Goal: Task Accomplishment & Management: Use online tool/utility

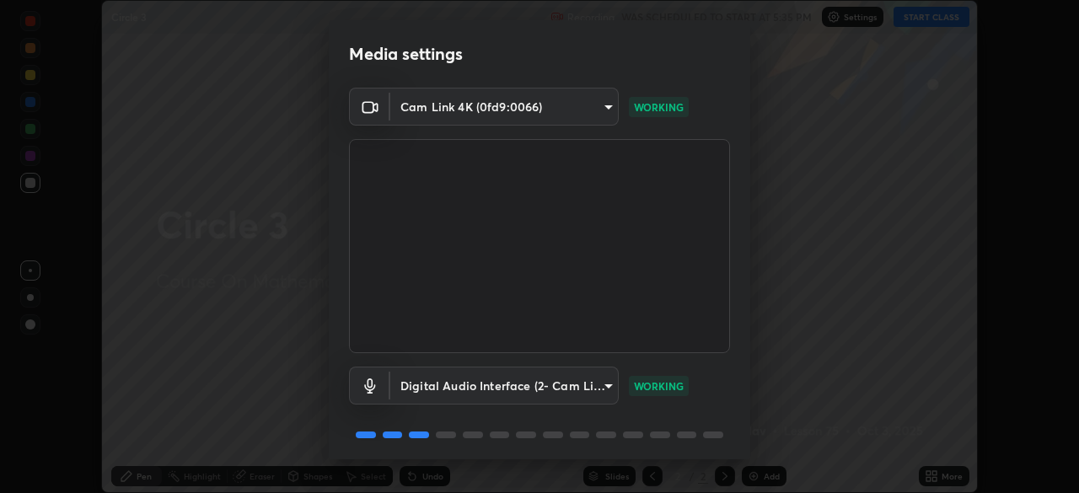
scroll to position [60, 0]
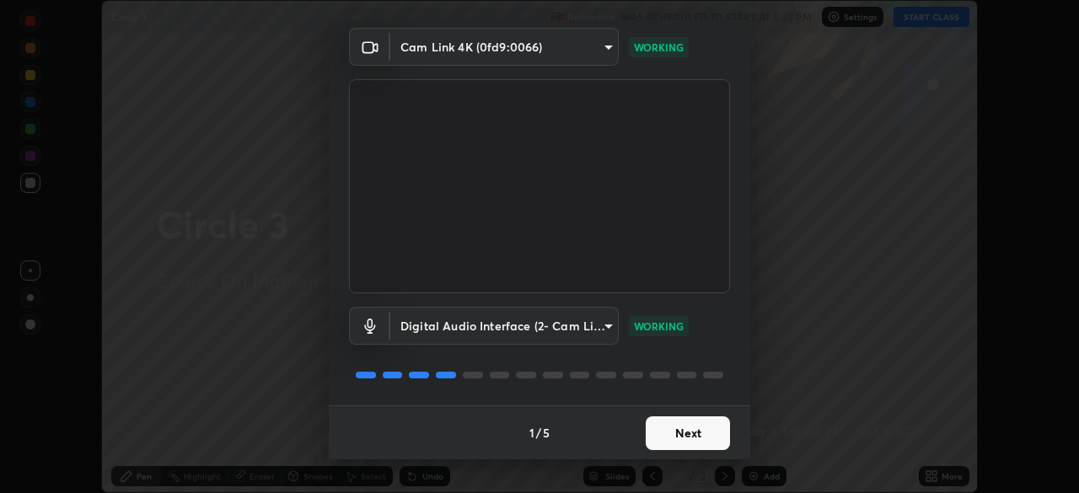
click at [686, 434] on button "Next" at bounding box center [687, 433] width 84 height 34
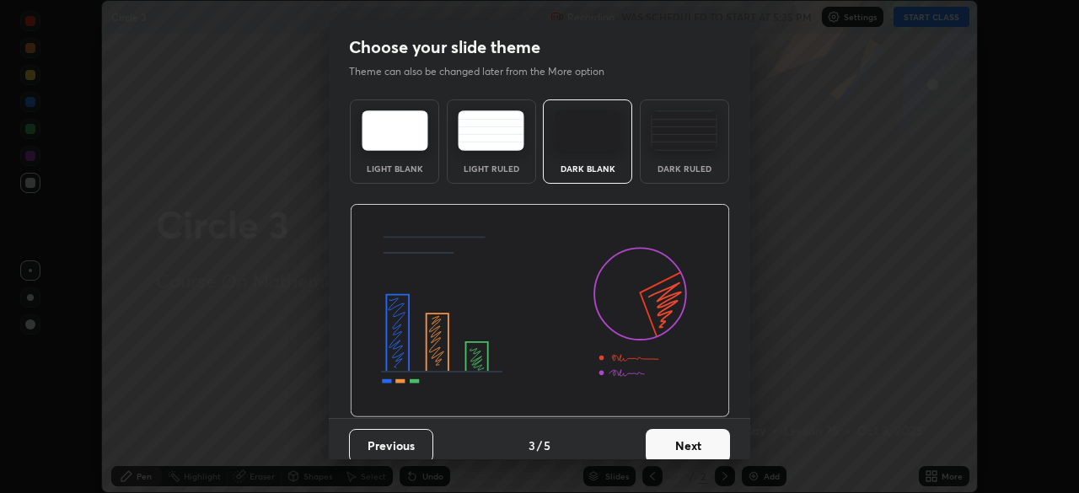
click at [695, 436] on button "Next" at bounding box center [687, 446] width 84 height 34
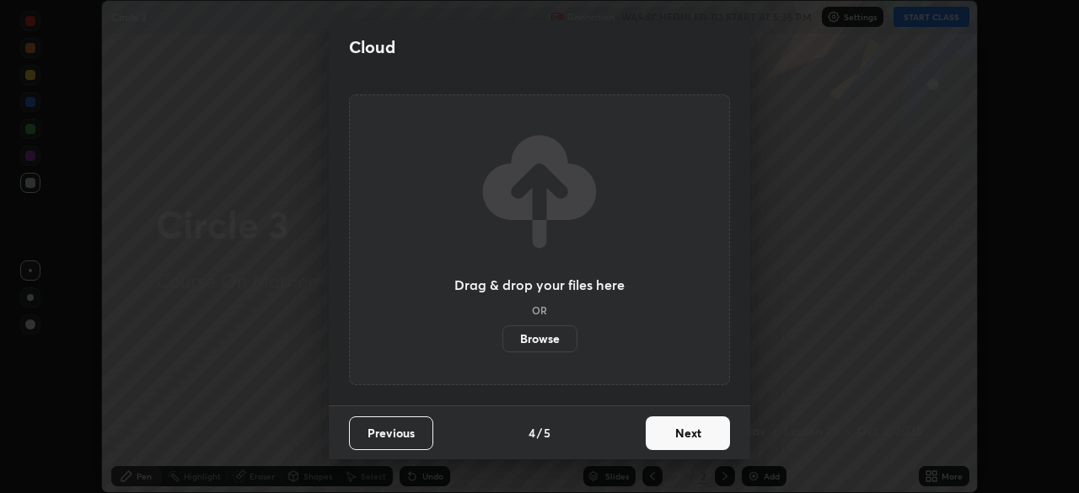
click at [701, 434] on button "Next" at bounding box center [687, 433] width 84 height 34
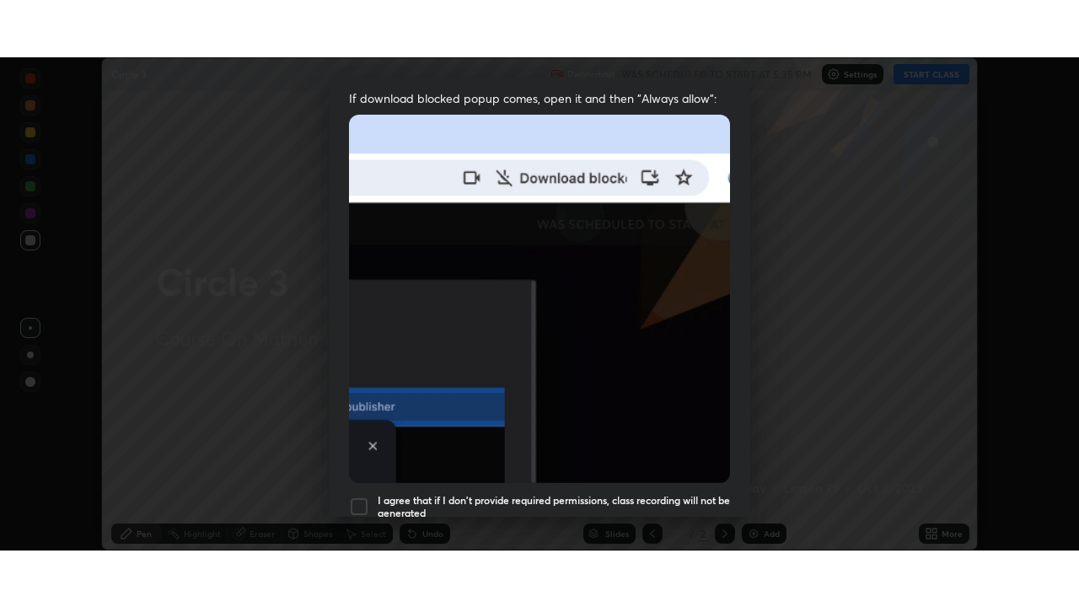
scroll to position [404, 0]
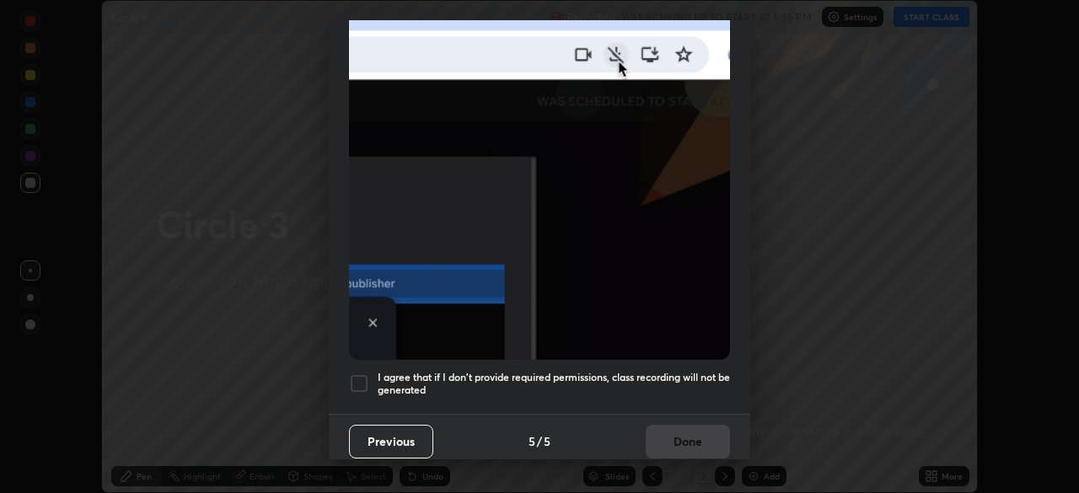
click at [701, 378] on h5 "I agree that if I don't provide required permissions, class recording will not …" at bounding box center [553, 384] width 352 height 26
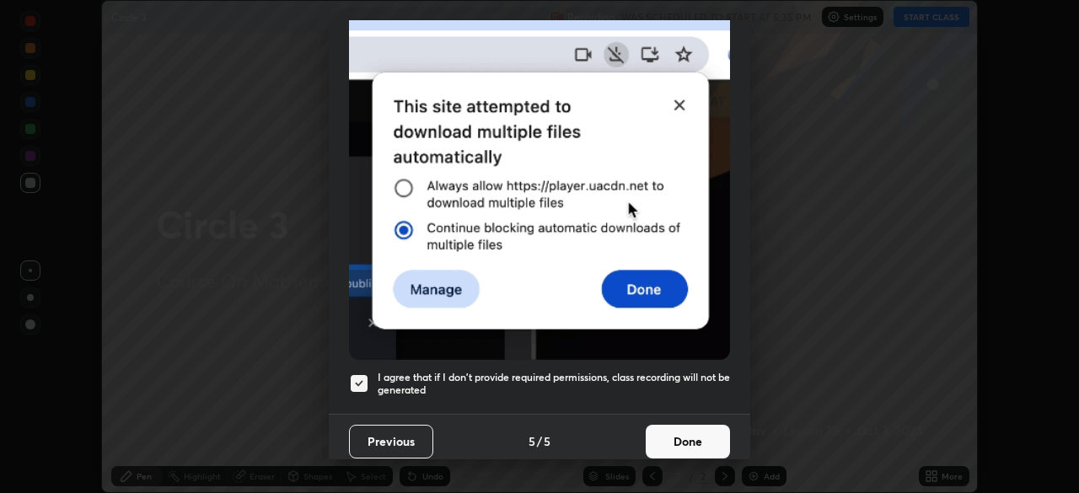
click at [700, 427] on button "Done" at bounding box center [687, 442] width 84 height 34
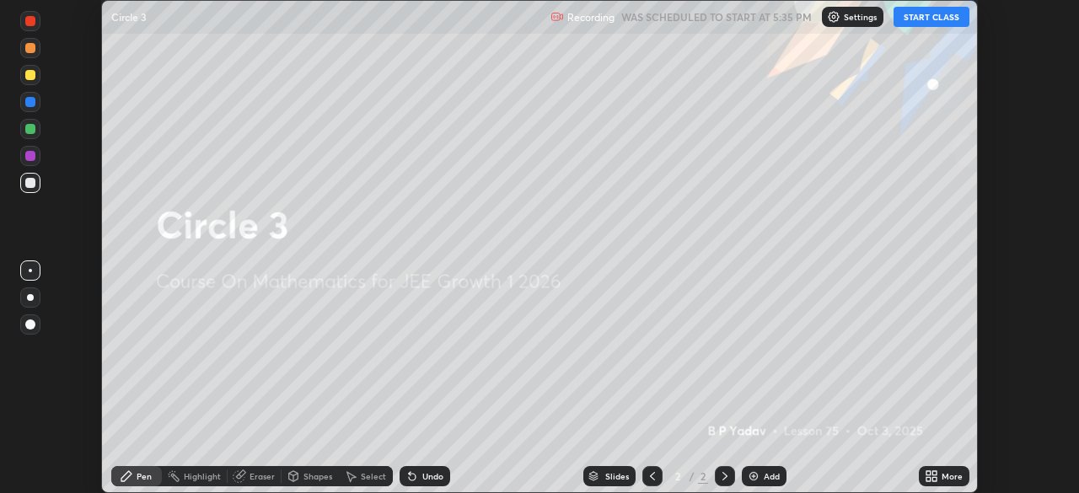
click at [934, 479] on icon at bounding box center [934, 479] width 4 height 4
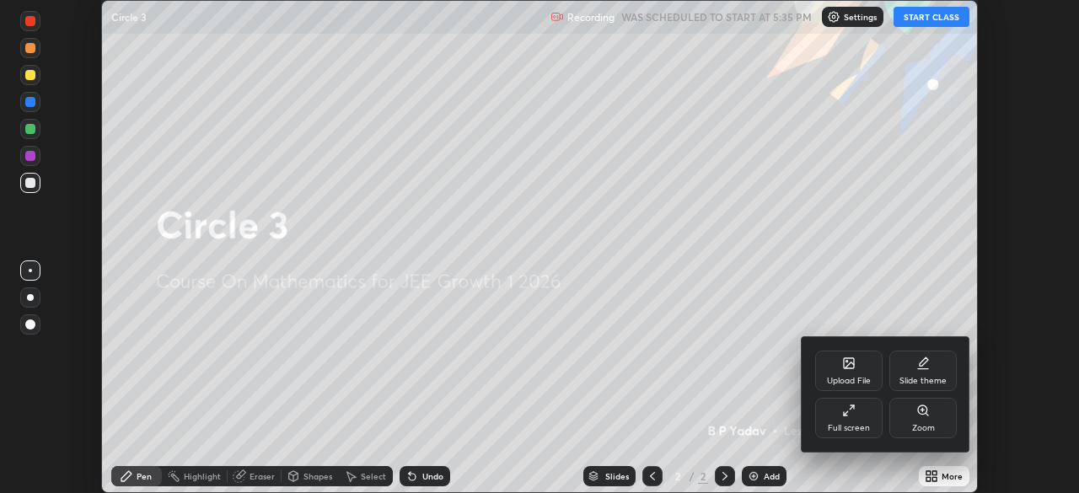
click at [853, 414] on icon at bounding box center [848, 410] width 13 height 13
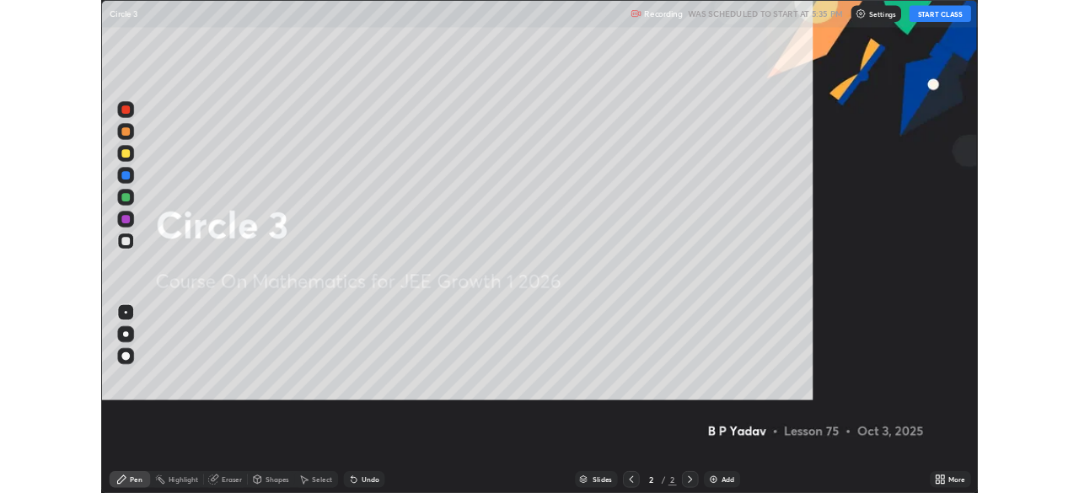
scroll to position [607, 1079]
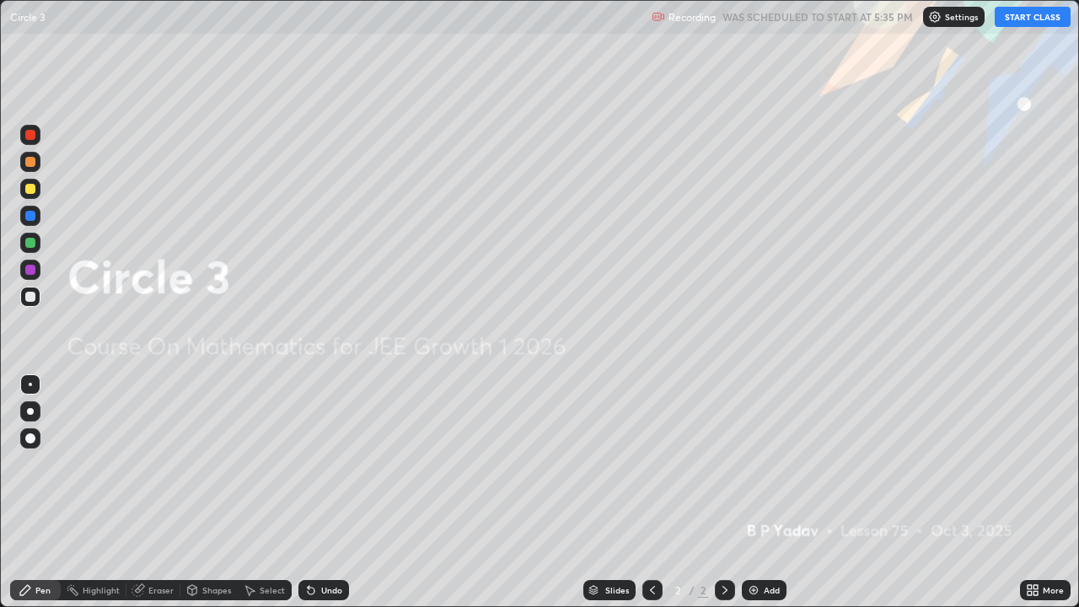
click at [1024, 17] on button "START CLASS" at bounding box center [1032, 17] width 76 height 20
click at [771, 492] on div "Add" at bounding box center [764, 590] width 45 height 20
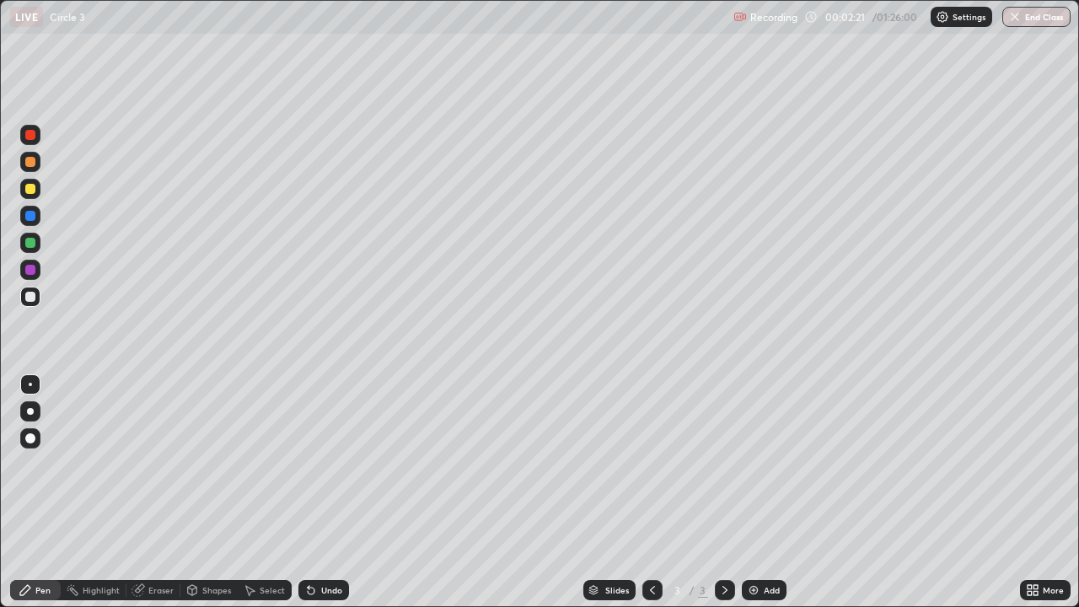
click at [222, 492] on div "Shapes" at bounding box center [216, 590] width 29 height 8
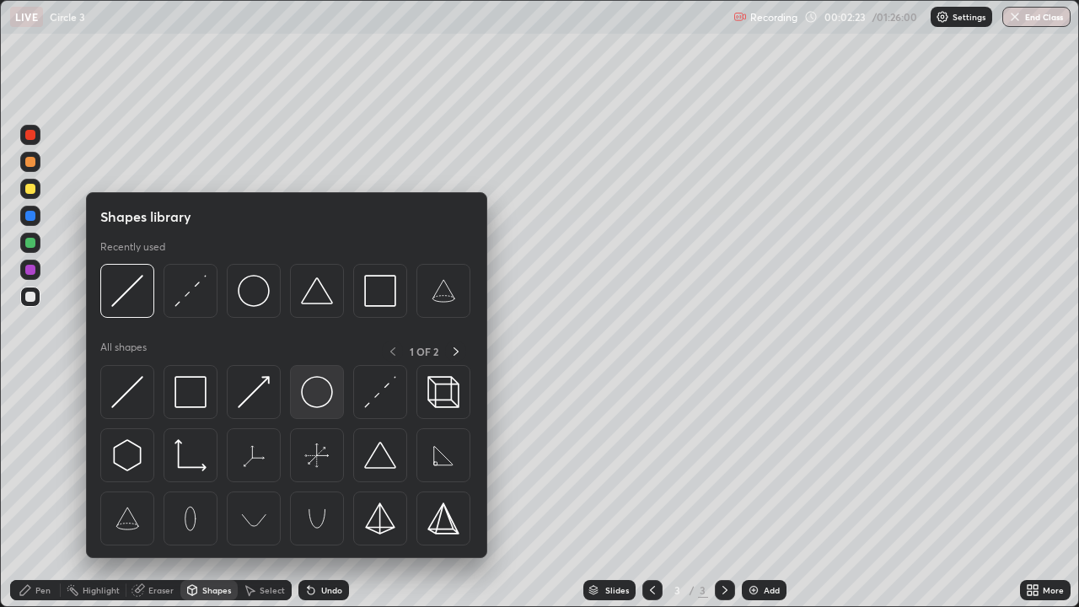
click at [325, 395] on img at bounding box center [317, 392] width 32 height 32
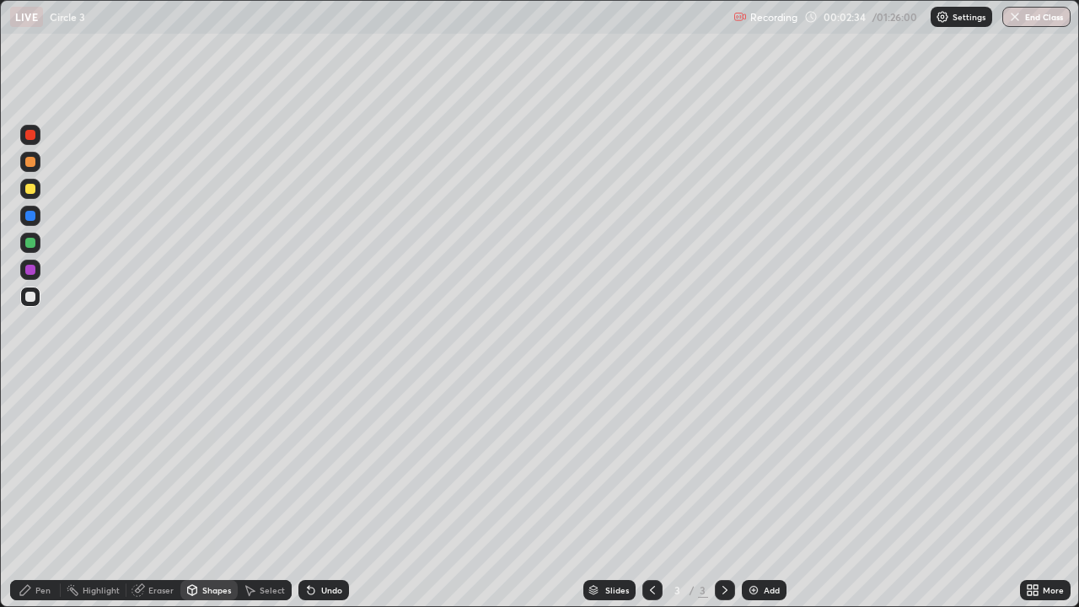
click at [33, 244] on div at bounding box center [30, 243] width 10 height 10
click at [36, 189] on div at bounding box center [30, 189] width 20 height 20
click at [29, 163] on div at bounding box center [30, 162] width 10 height 10
click at [45, 492] on div "Pen" at bounding box center [42, 590] width 15 height 8
click at [28, 244] on div at bounding box center [30, 243] width 10 height 10
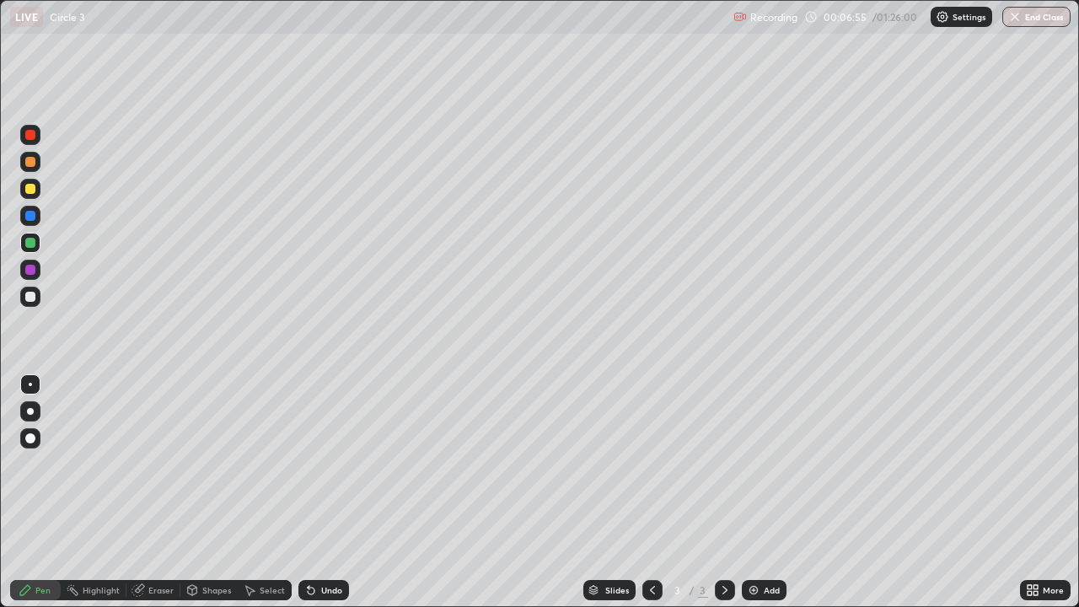
click at [29, 299] on div at bounding box center [30, 297] width 10 height 10
click at [29, 244] on div at bounding box center [30, 243] width 10 height 10
click at [19, 298] on div at bounding box center [30, 296] width 27 height 27
click at [753, 492] on img at bounding box center [753, 589] width 13 height 13
click at [24, 242] on div at bounding box center [30, 243] width 20 height 20
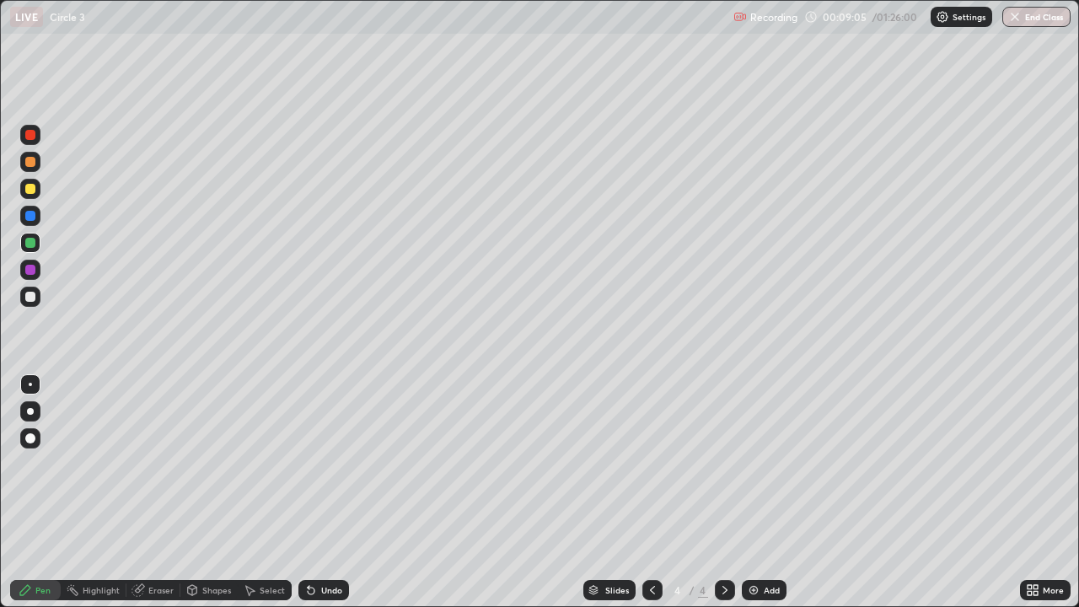
click at [33, 296] on div at bounding box center [30, 297] width 10 height 10
click at [32, 188] on div at bounding box center [30, 189] width 10 height 10
click at [747, 492] on img at bounding box center [753, 589] width 13 height 13
click at [28, 298] on div at bounding box center [30, 297] width 10 height 10
click at [768, 492] on div "Add" at bounding box center [771, 590] width 16 height 8
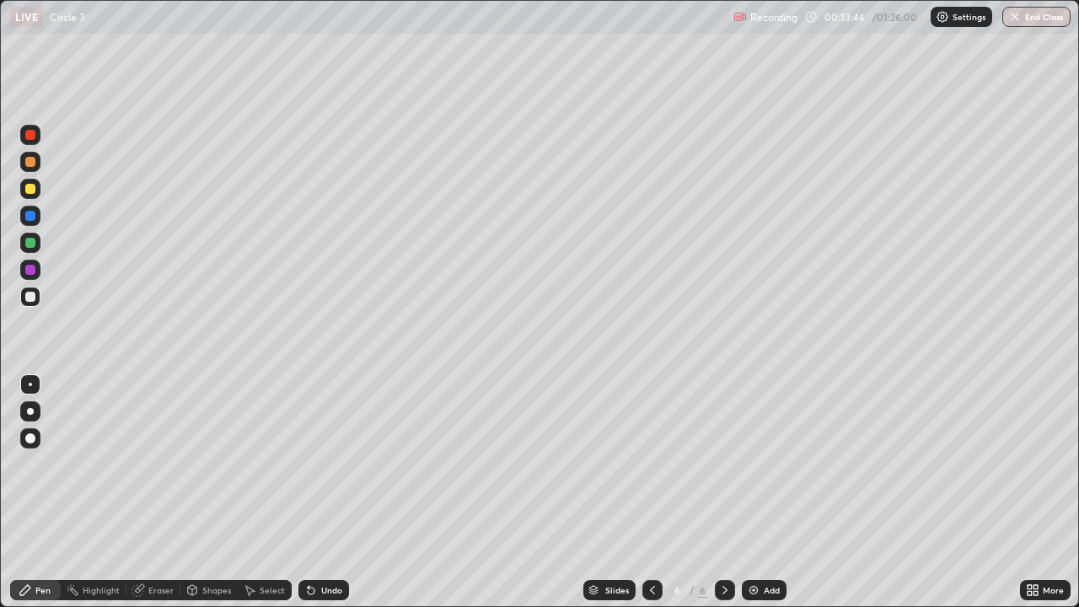
click at [30, 244] on div at bounding box center [30, 243] width 10 height 10
click at [224, 492] on div "Shapes" at bounding box center [208, 590] width 57 height 34
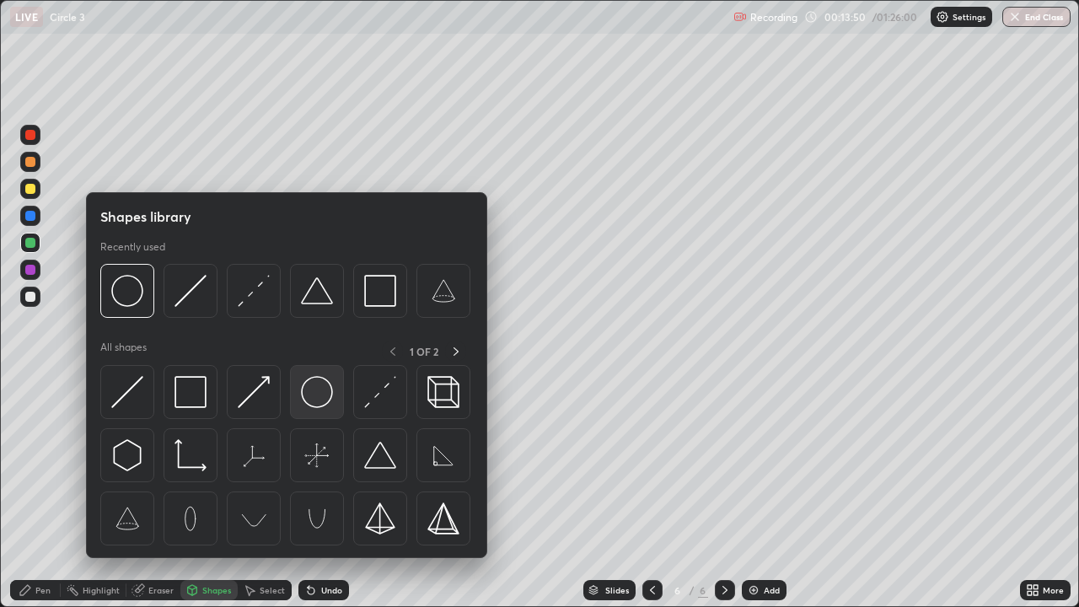
click at [316, 396] on img at bounding box center [317, 392] width 32 height 32
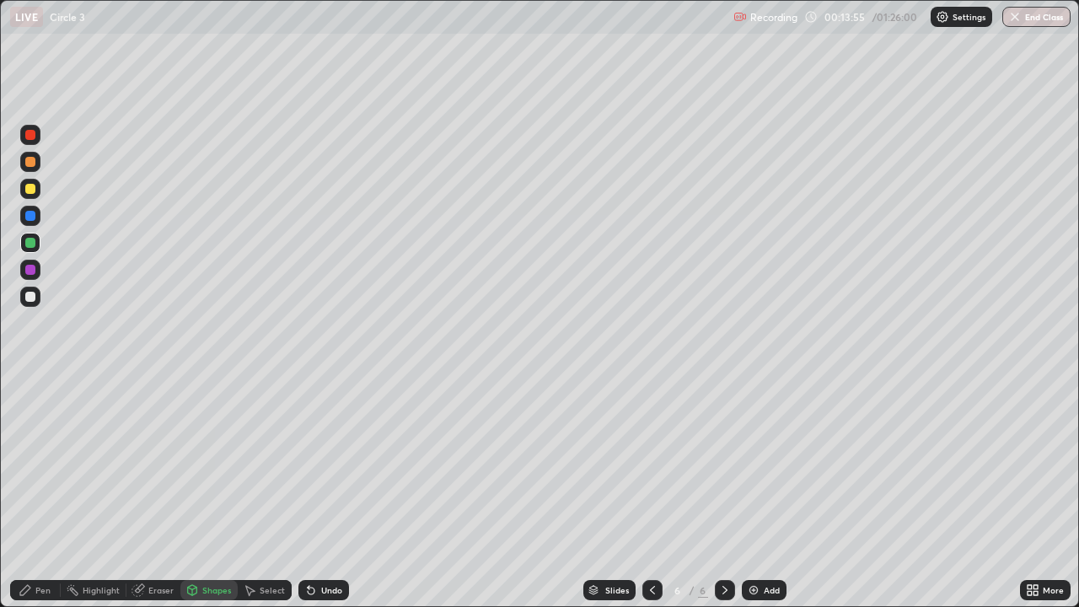
click at [35, 300] on div at bounding box center [30, 296] width 20 height 20
click at [339, 492] on div "Undo" at bounding box center [331, 590] width 21 height 8
click at [56, 492] on div "Pen" at bounding box center [35, 590] width 51 height 20
click at [29, 244] on div at bounding box center [30, 243] width 10 height 10
click at [752, 492] on img at bounding box center [753, 589] width 13 height 13
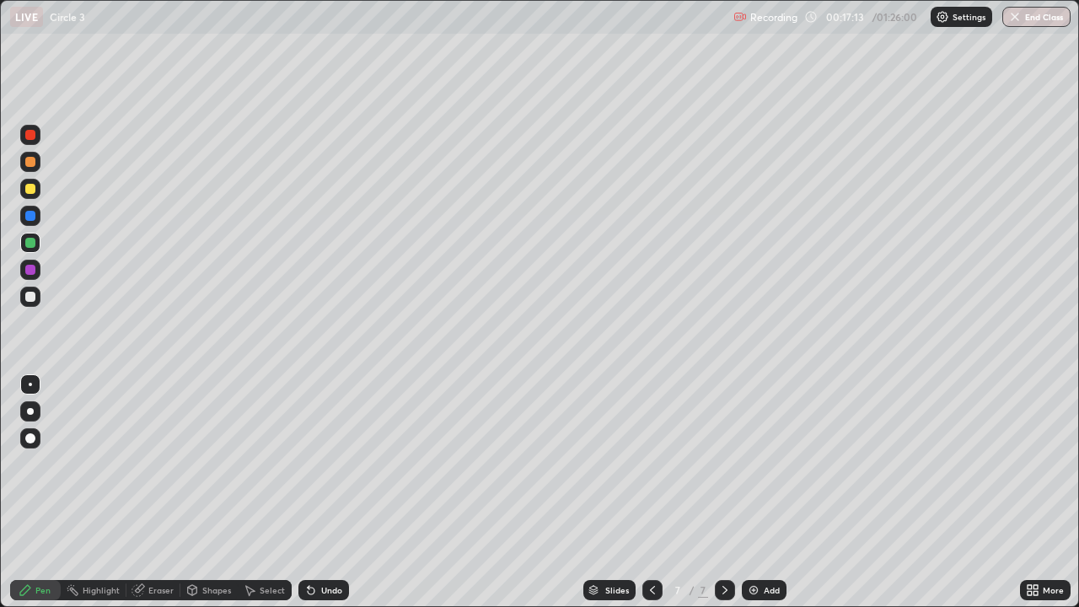
click at [331, 492] on div "Undo" at bounding box center [323, 590] width 51 height 20
click at [343, 492] on div "Undo" at bounding box center [323, 590] width 51 height 20
click at [27, 189] on div at bounding box center [30, 189] width 10 height 10
click at [32, 298] on div at bounding box center [30, 297] width 10 height 10
click at [325, 492] on div "Undo" at bounding box center [331, 590] width 21 height 8
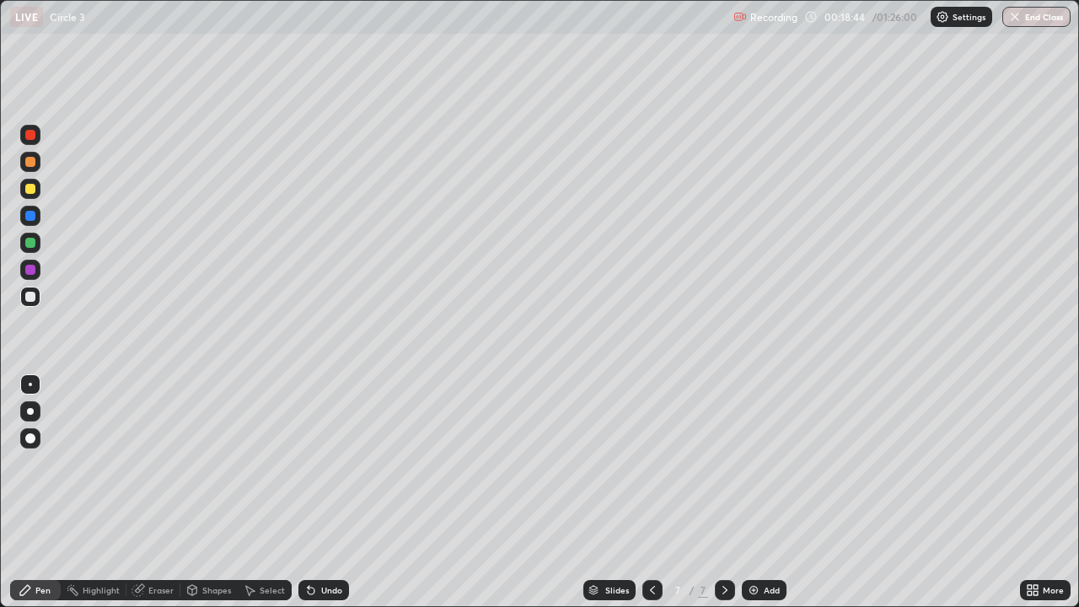
click at [324, 492] on div "Undo" at bounding box center [331, 590] width 21 height 8
click at [647, 492] on icon at bounding box center [651, 589] width 13 height 13
click at [731, 492] on div at bounding box center [725, 590] width 20 height 20
click at [754, 492] on img at bounding box center [753, 589] width 13 height 13
click at [29, 188] on div at bounding box center [30, 189] width 10 height 10
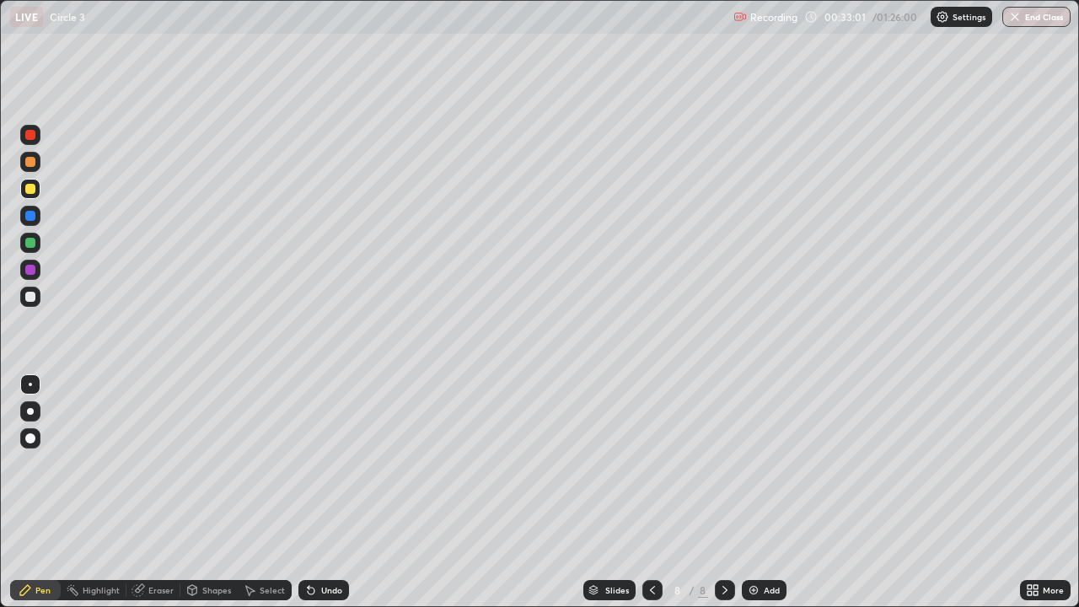
click at [342, 492] on div "Undo" at bounding box center [323, 590] width 51 height 20
click at [343, 492] on div "Undo" at bounding box center [323, 590] width 51 height 20
click at [340, 492] on div "Undo" at bounding box center [331, 590] width 21 height 8
click at [336, 492] on div "Undo" at bounding box center [331, 590] width 21 height 8
click at [26, 240] on div at bounding box center [30, 243] width 10 height 10
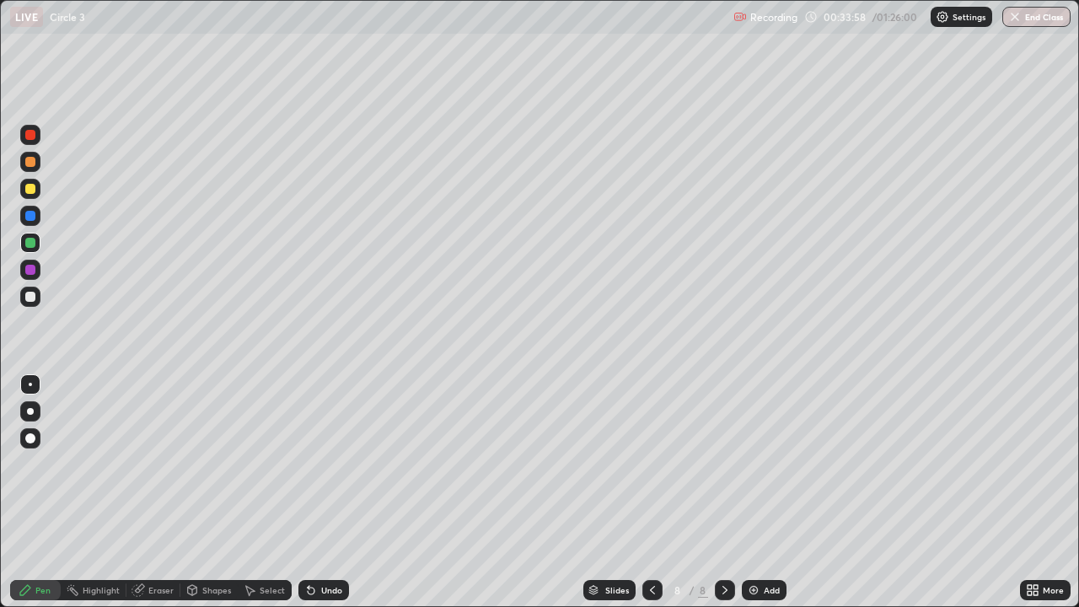
click at [31, 243] on div at bounding box center [30, 243] width 10 height 10
click at [36, 163] on div at bounding box center [30, 162] width 20 height 20
click at [29, 271] on div at bounding box center [30, 270] width 10 height 10
click at [30, 190] on div at bounding box center [30, 189] width 10 height 10
click at [166, 492] on div "Eraser" at bounding box center [160, 590] width 25 height 8
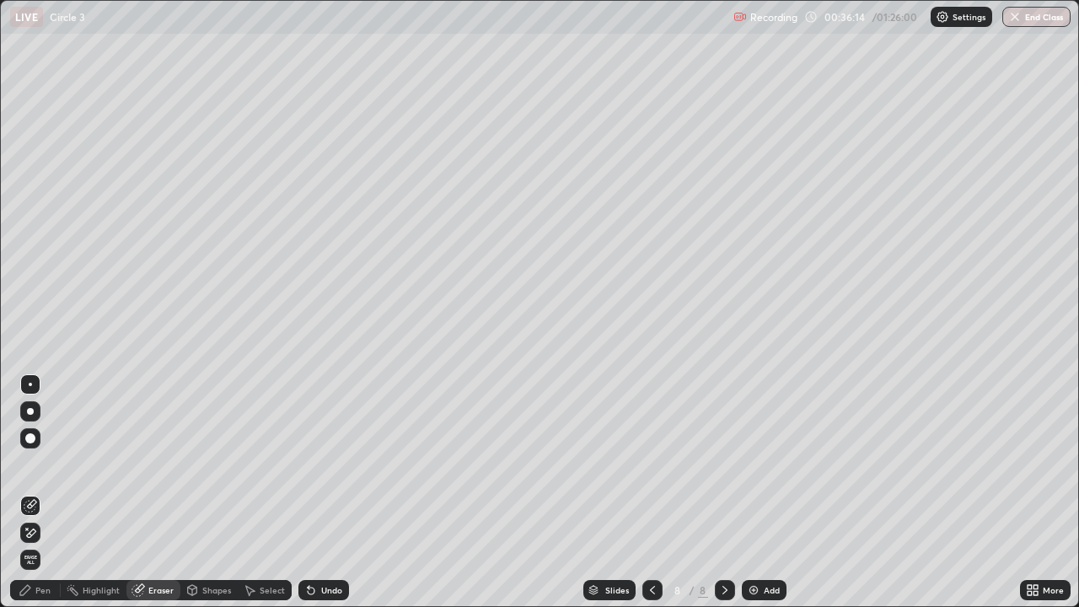
click at [55, 492] on div "Pen" at bounding box center [35, 590] width 51 height 20
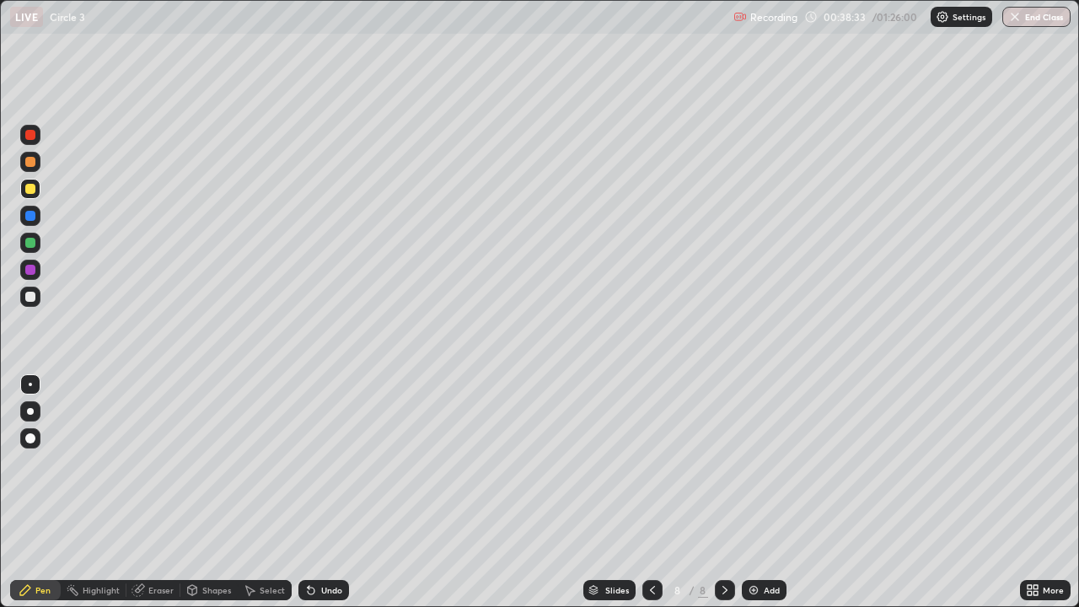
click at [657, 492] on div at bounding box center [652, 590] width 20 height 20
click at [659, 492] on div at bounding box center [652, 590] width 20 height 20
click at [731, 492] on div at bounding box center [725, 590] width 20 height 20
click at [729, 492] on div at bounding box center [725, 590] width 20 height 20
click at [742, 492] on div "Add" at bounding box center [764, 590] width 45 height 20
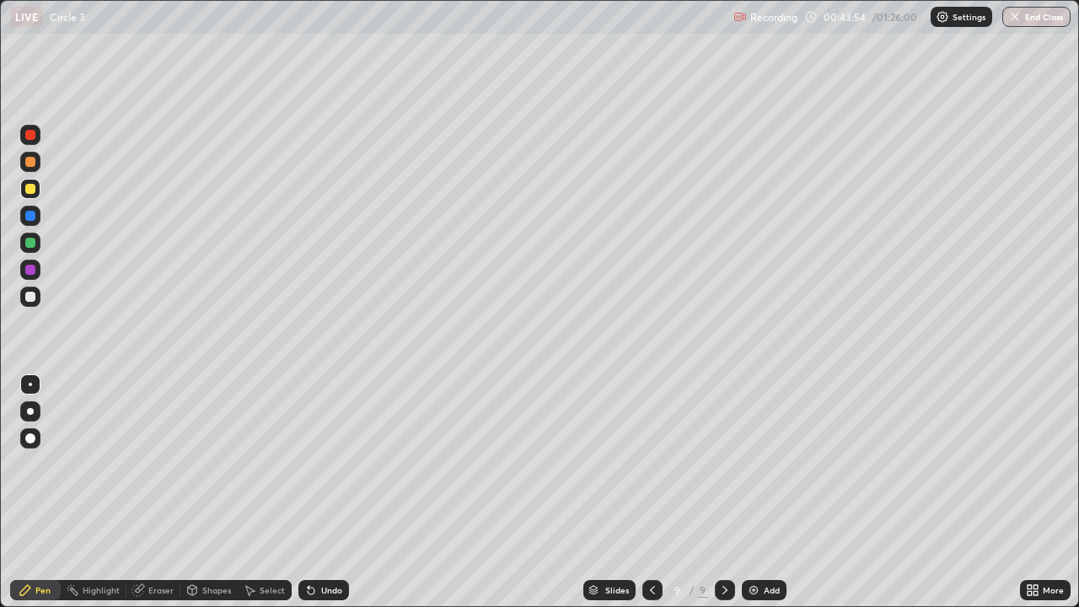
click at [30, 246] on div at bounding box center [30, 243] width 10 height 10
click at [31, 295] on div at bounding box center [30, 297] width 10 height 10
click at [321, 492] on div "Undo" at bounding box center [331, 590] width 21 height 8
click at [322, 492] on div "Undo" at bounding box center [323, 590] width 51 height 20
click at [651, 492] on icon at bounding box center [651, 589] width 13 height 13
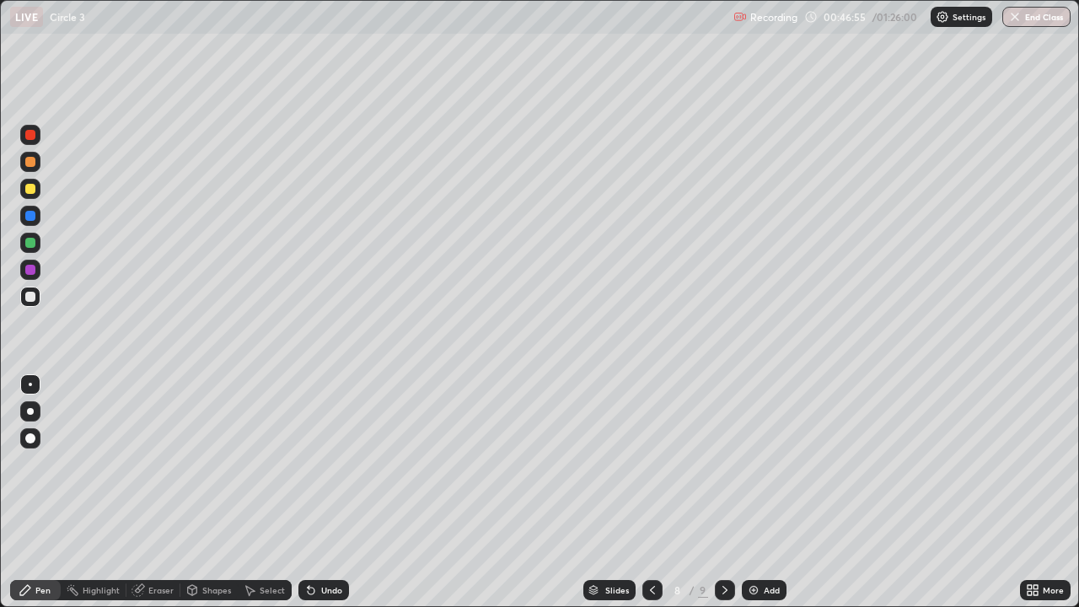
click at [651, 492] on icon at bounding box center [652, 590] width 5 height 8
click at [651, 492] on div at bounding box center [652, 590] width 20 height 20
click at [726, 492] on div at bounding box center [725, 590] width 20 height 20
click at [731, 492] on div at bounding box center [725, 590] width 20 height 34
click at [719, 492] on div at bounding box center [725, 590] width 20 height 34
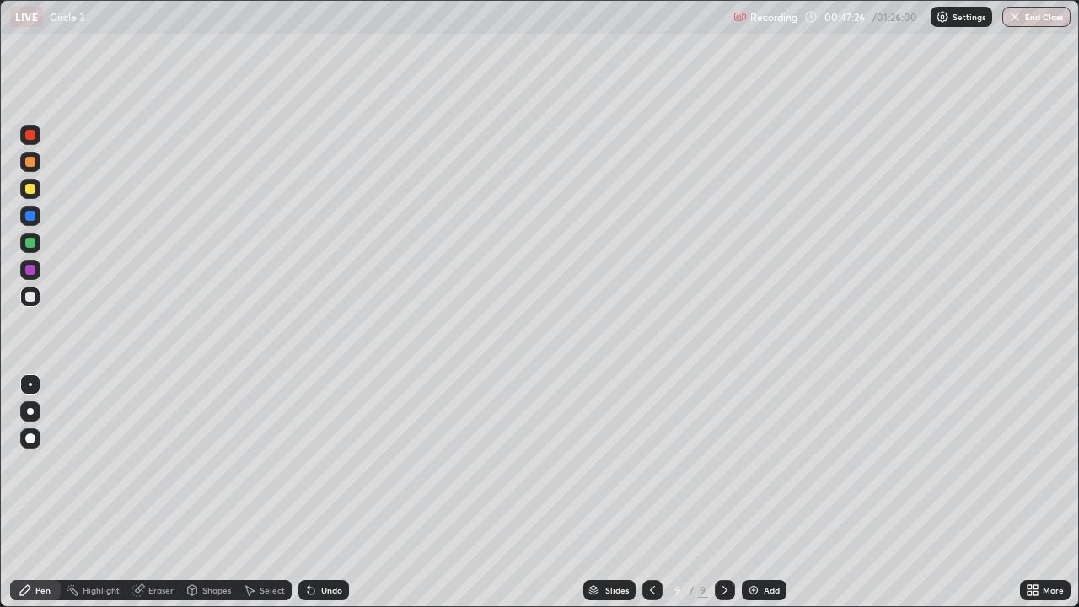
click at [715, 492] on div at bounding box center [725, 590] width 20 height 20
click at [762, 492] on div "Add" at bounding box center [764, 590] width 45 height 20
click at [30, 243] on div at bounding box center [30, 243] width 10 height 10
click at [30, 296] on div at bounding box center [30, 297] width 10 height 10
click at [323, 492] on div "Undo" at bounding box center [323, 590] width 51 height 20
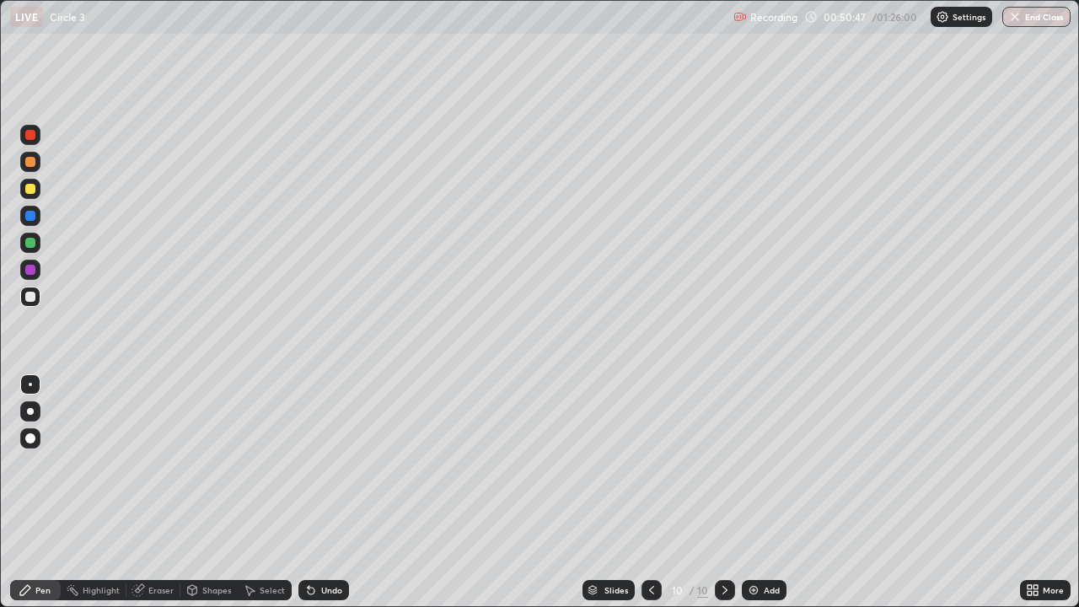
click at [324, 492] on div "Undo" at bounding box center [323, 590] width 51 height 20
click at [321, 492] on div "Undo" at bounding box center [323, 590] width 51 height 20
click at [319, 492] on div "Undo" at bounding box center [323, 590] width 51 height 20
click at [317, 492] on div "Undo" at bounding box center [323, 590] width 51 height 20
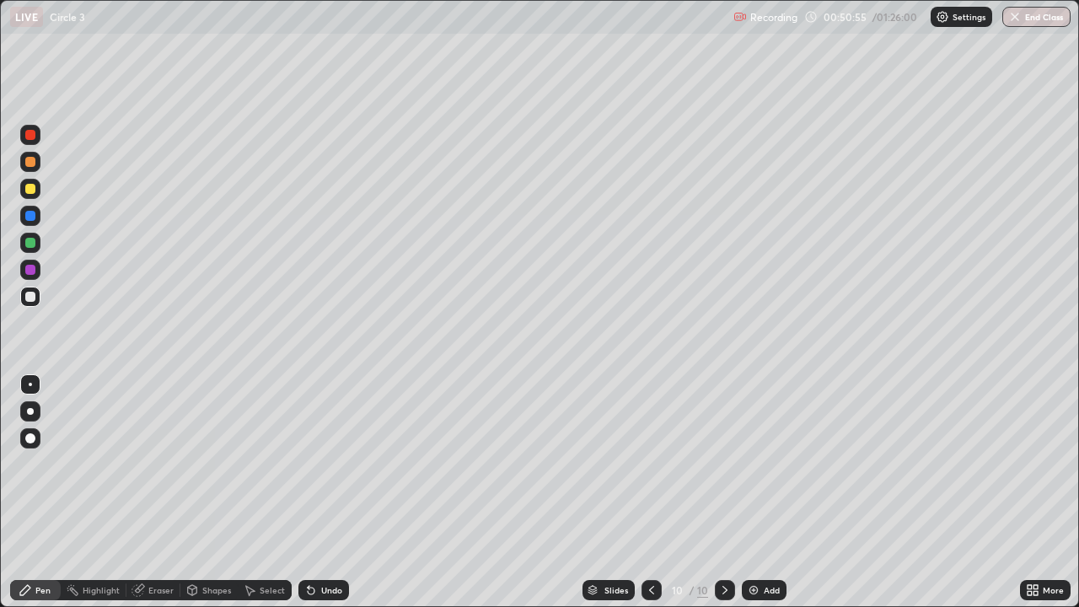
click at [319, 492] on div "Undo" at bounding box center [323, 590] width 51 height 20
click at [317, 492] on div "Undo" at bounding box center [323, 590] width 51 height 20
click at [30, 241] on div at bounding box center [30, 243] width 10 height 10
click at [29, 243] on div at bounding box center [30, 243] width 10 height 10
click at [742, 492] on div "Add" at bounding box center [764, 590] width 45 height 20
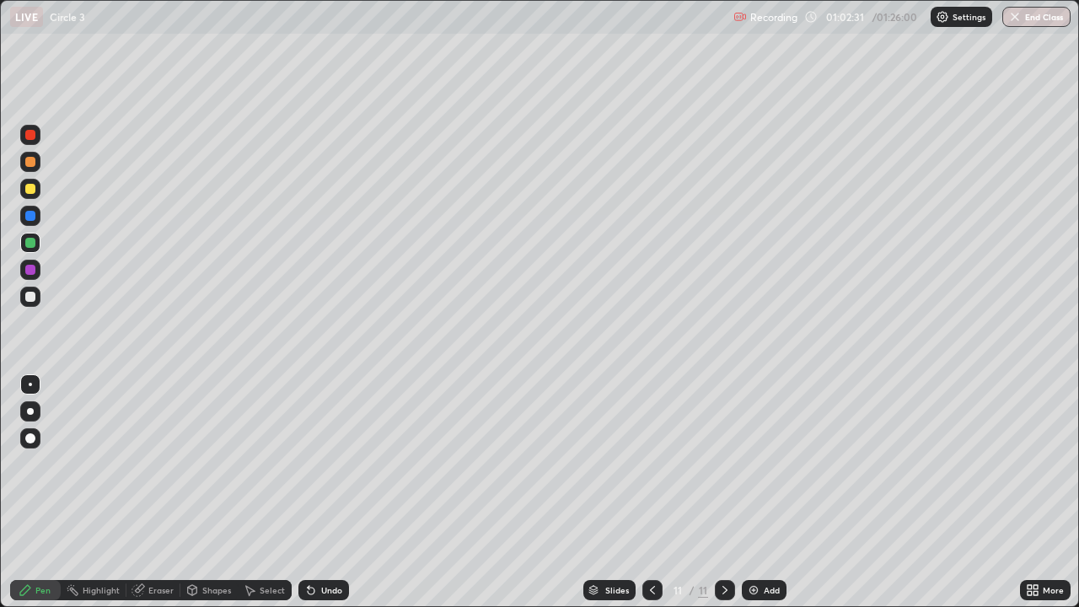
click at [24, 299] on div at bounding box center [30, 296] width 20 height 20
click at [340, 492] on div "Undo" at bounding box center [323, 590] width 51 height 20
click at [752, 492] on img at bounding box center [753, 589] width 13 height 13
click at [32, 246] on div at bounding box center [30, 243] width 10 height 10
click at [217, 492] on div "Shapes" at bounding box center [216, 590] width 29 height 8
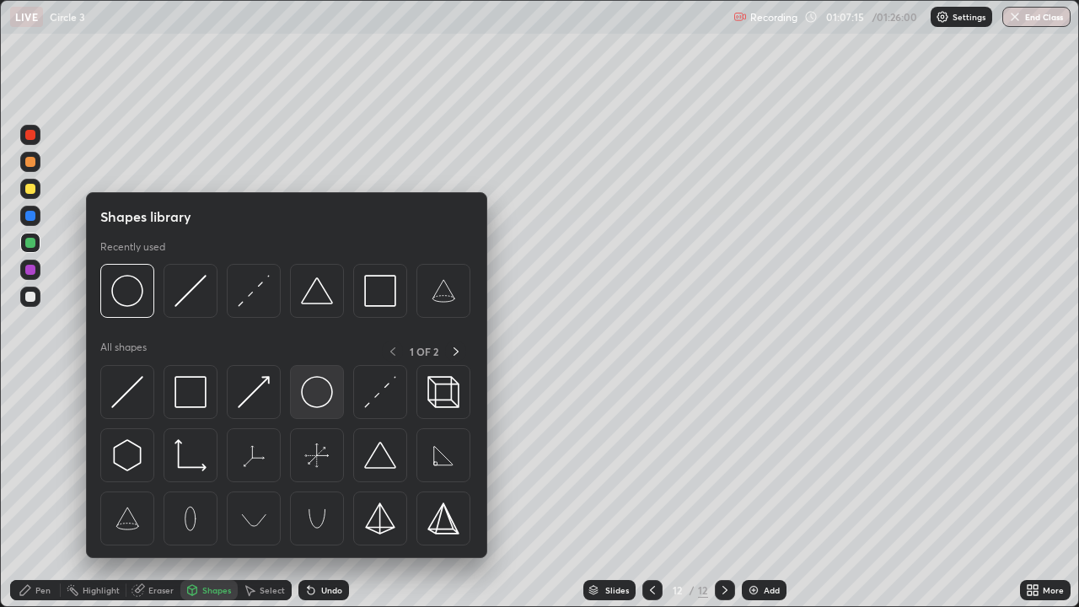
click at [317, 398] on img at bounding box center [317, 392] width 32 height 32
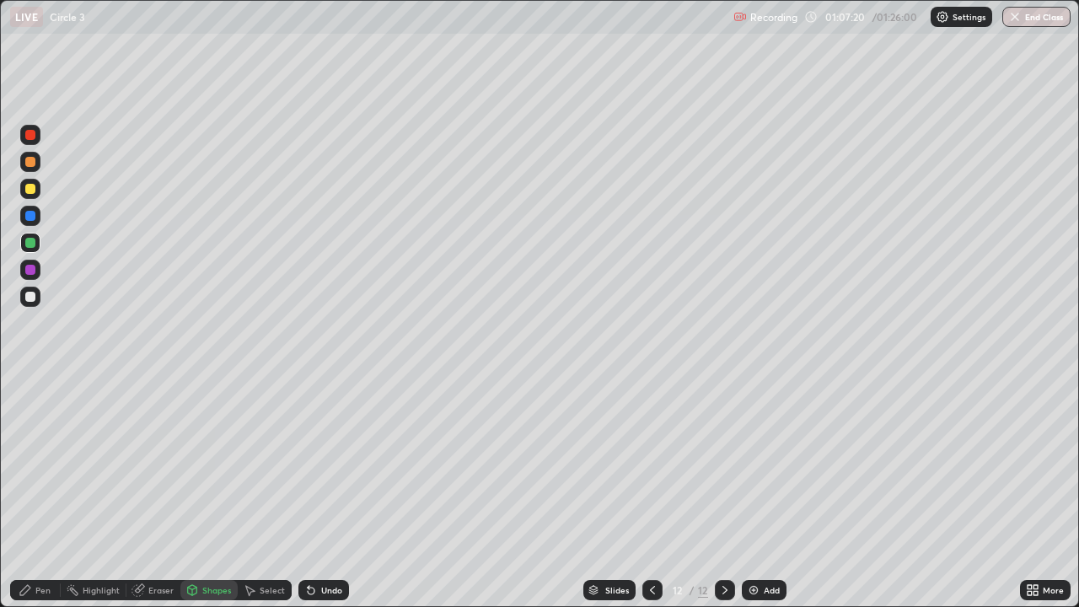
click at [45, 492] on div "Pen" at bounding box center [35, 590] width 51 height 20
click at [29, 194] on div at bounding box center [30, 189] width 20 height 20
click at [27, 165] on div at bounding box center [30, 162] width 10 height 10
click at [32, 298] on div at bounding box center [30, 297] width 10 height 10
click at [29, 193] on div at bounding box center [30, 189] width 10 height 10
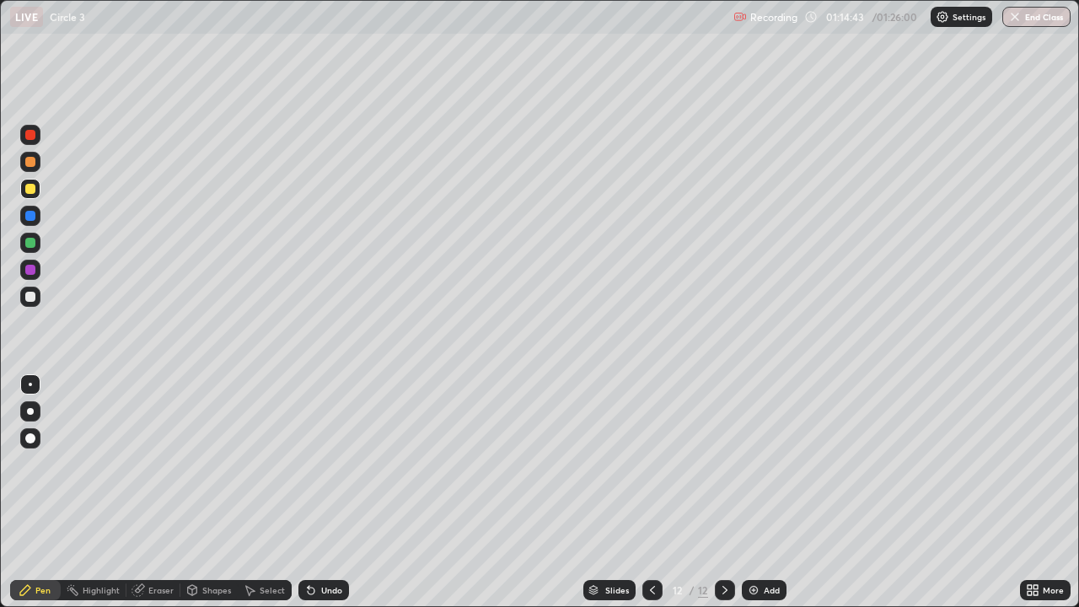
click at [1030, 20] on button "End Class" at bounding box center [1036, 17] width 68 height 20
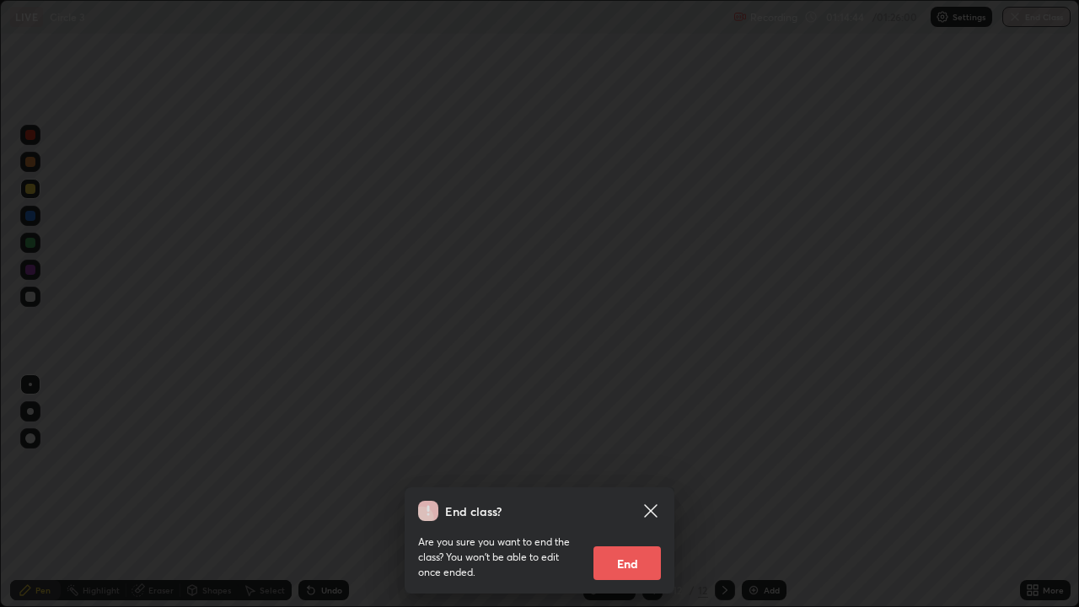
click at [640, 492] on button "End" at bounding box center [626, 563] width 67 height 34
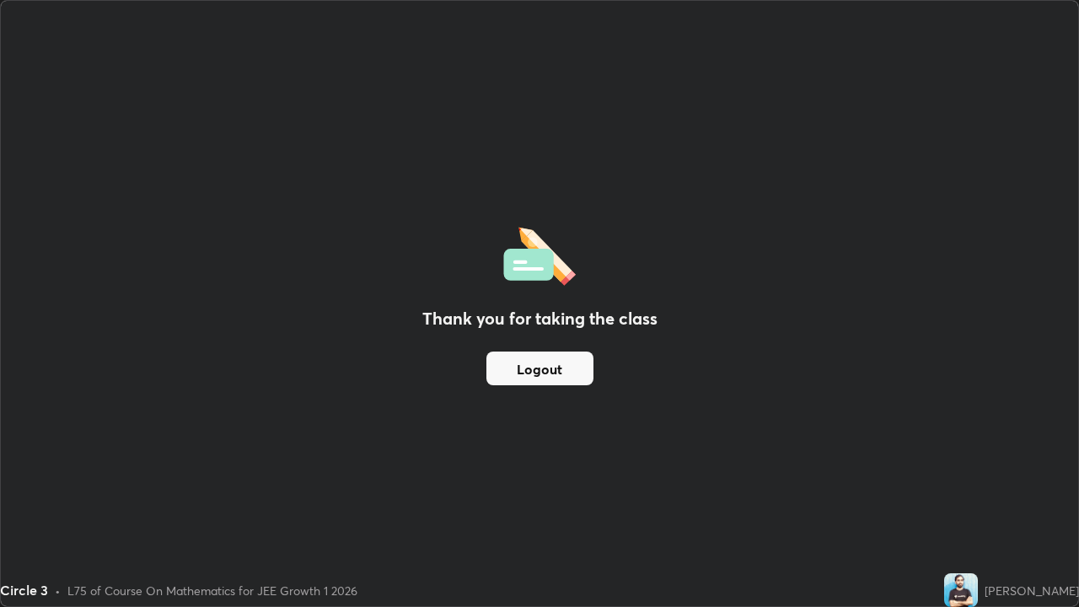
click at [569, 373] on button "Logout" at bounding box center [539, 368] width 107 height 34
click at [565, 379] on button "Logout" at bounding box center [539, 368] width 107 height 34
click at [562, 384] on button "Logout" at bounding box center [539, 368] width 107 height 34
click at [564, 378] on button "Logout" at bounding box center [539, 368] width 107 height 34
click at [570, 383] on button "Logout" at bounding box center [539, 368] width 107 height 34
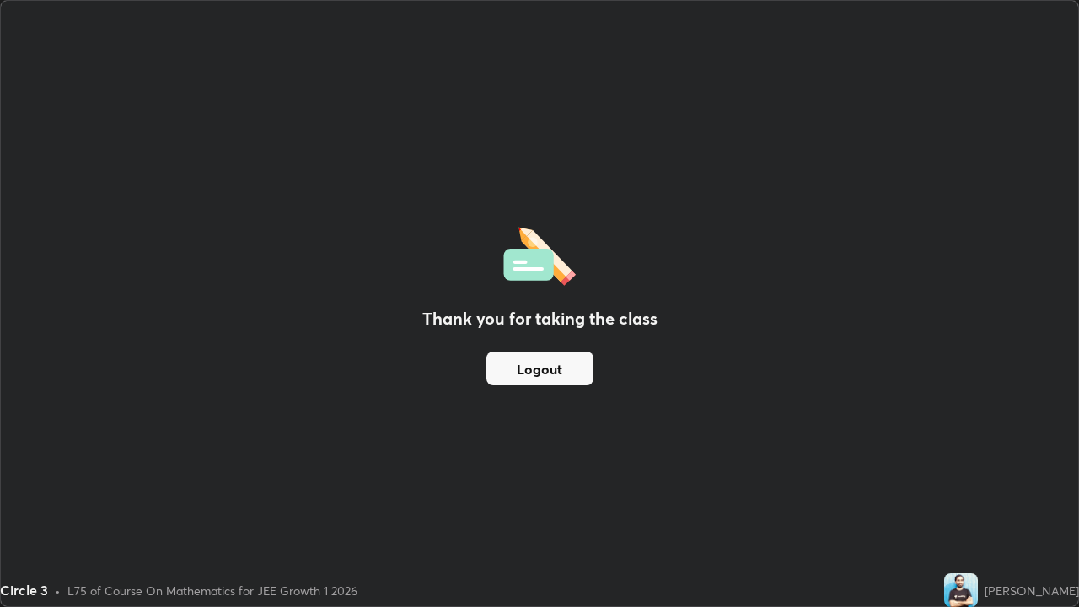
click at [581, 382] on button "Logout" at bounding box center [539, 368] width 107 height 34
click at [718, 471] on div "Thank you for taking the class Logout" at bounding box center [539, 303] width 1077 height 605
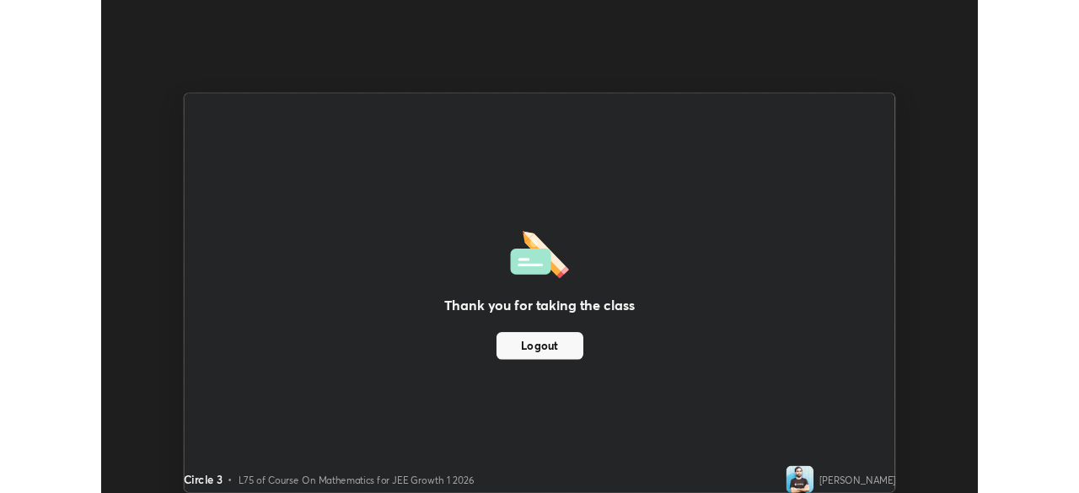
scroll to position [83770, 83184]
